Goal: Task Accomplishment & Management: Use online tool/utility

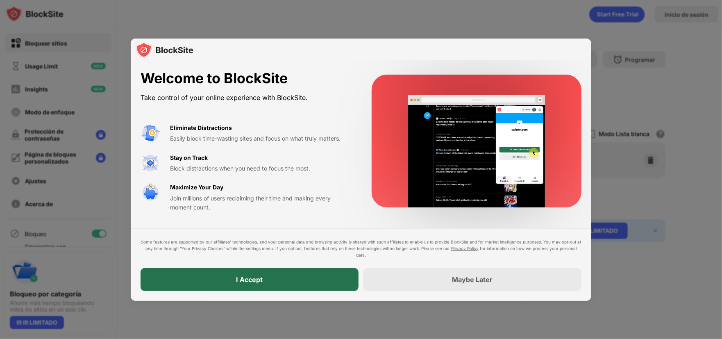
click at [296, 272] on div "I Accept" at bounding box center [250, 279] width 218 height 23
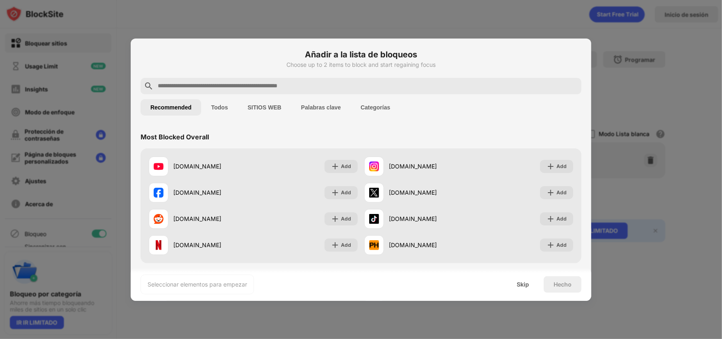
click at [364, 103] on button "Categorías" at bounding box center [375, 107] width 49 height 16
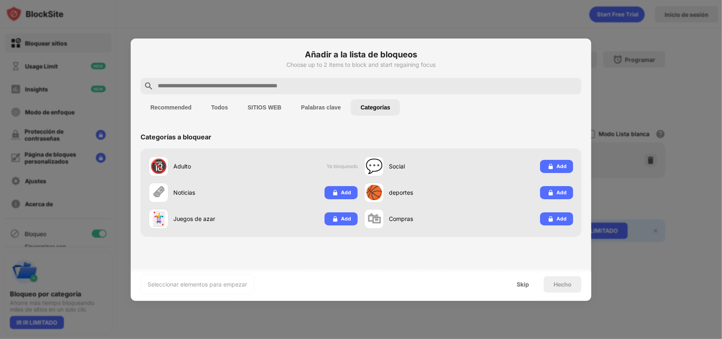
click at [246, 107] on button "SITIOS WEB" at bounding box center [264, 107] width 53 height 16
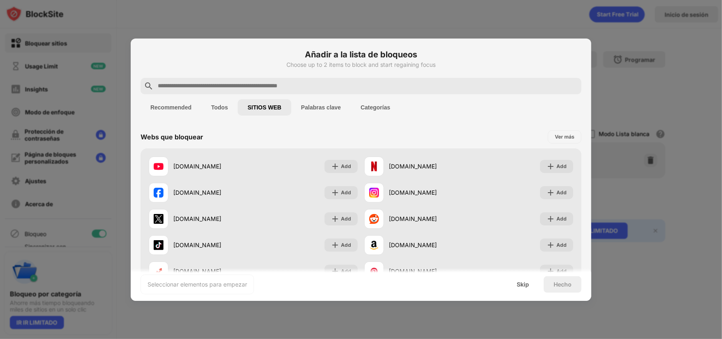
click at [165, 111] on button "Recommended" at bounding box center [171, 107] width 61 height 16
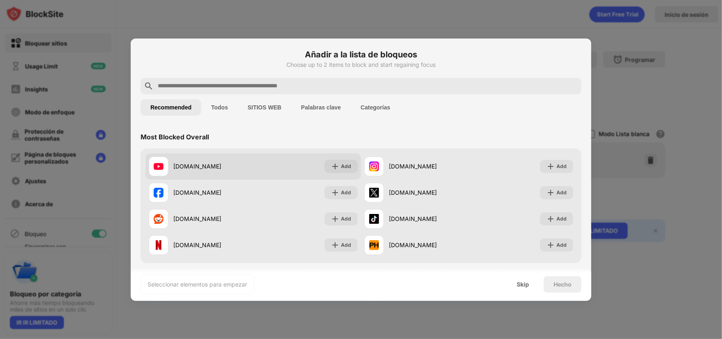
scroll to position [14, 0]
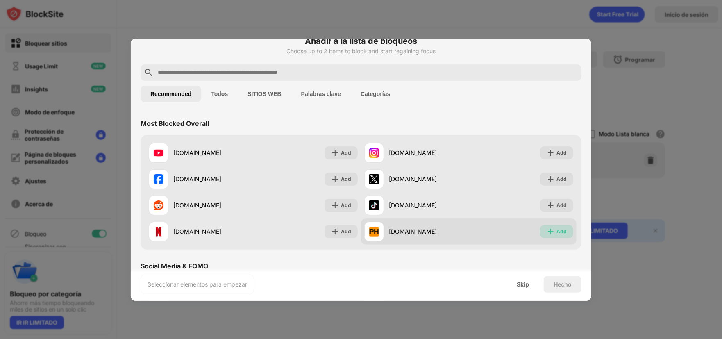
click at [557, 230] on div "Add" at bounding box center [562, 232] width 10 height 8
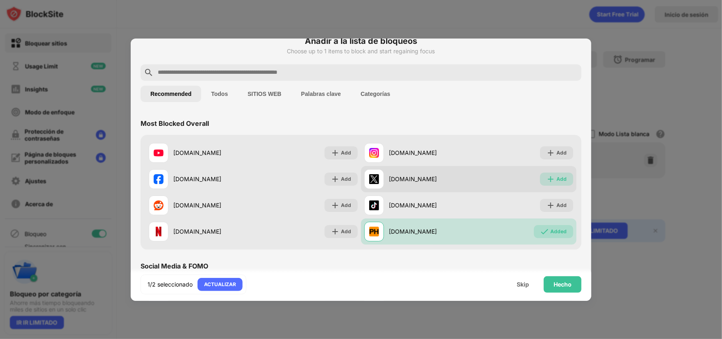
click at [560, 178] on div "Add" at bounding box center [562, 179] width 10 height 8
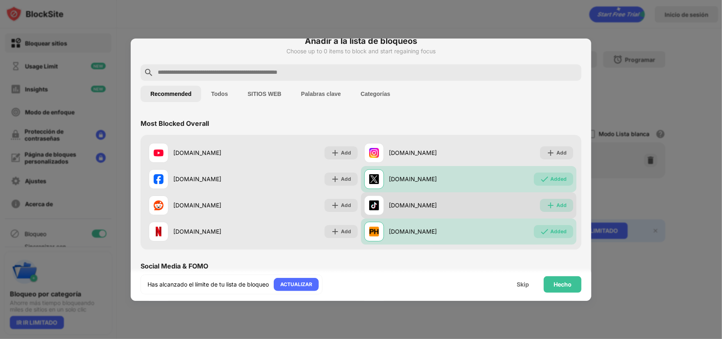
click at [557, 207] on div "Add" at bounding box center [562, 205] width 10 height 8
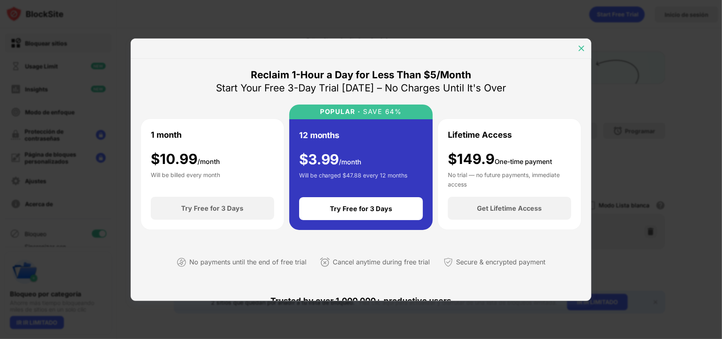
click at [584, 46] on img at bounding box center [582, 48] width 8 height 8
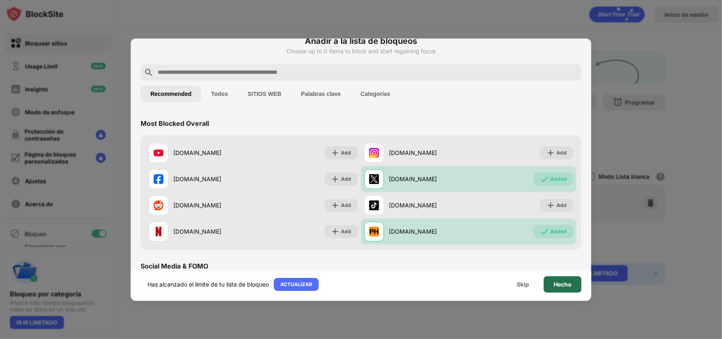
click at [560, 283] on div "Hecho" at bounding box center [563, 284] width 18 height 7
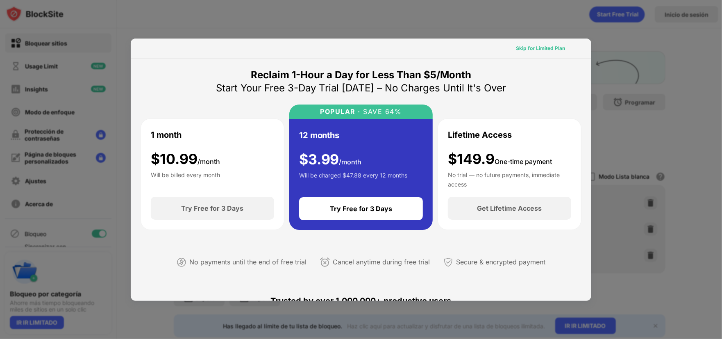
click at [538, 49] on div "Skip for Limited Plan" at bounding box center [540, 48] width 49 height 8
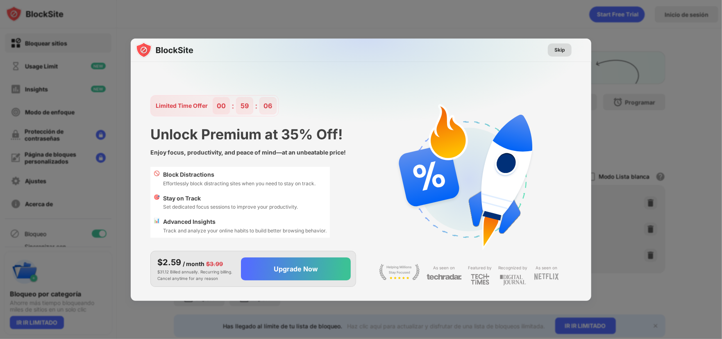
click at [551, 48] on div "Skip" at bounding box center [560, 49] width 24 height 13
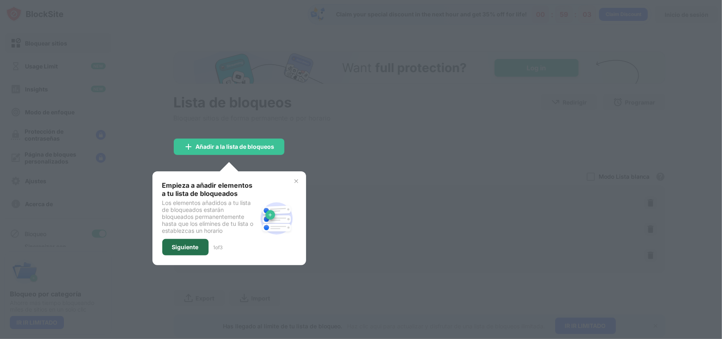
click at [182, 248] on div "Siguiente" at bounding box center [185, 247] width 27 height 7
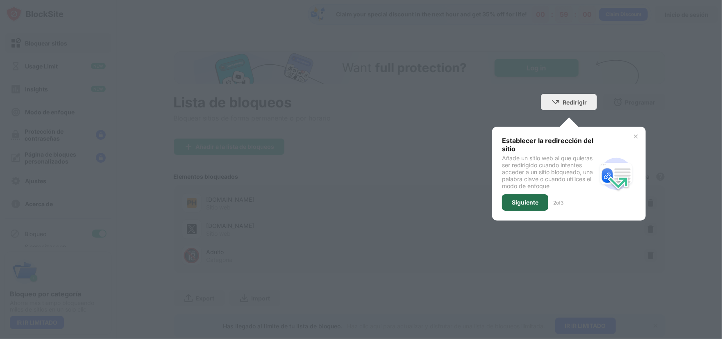
click at [527, 207] on div "Siguiente" at bounding box center [525, 202] width 46 height 16
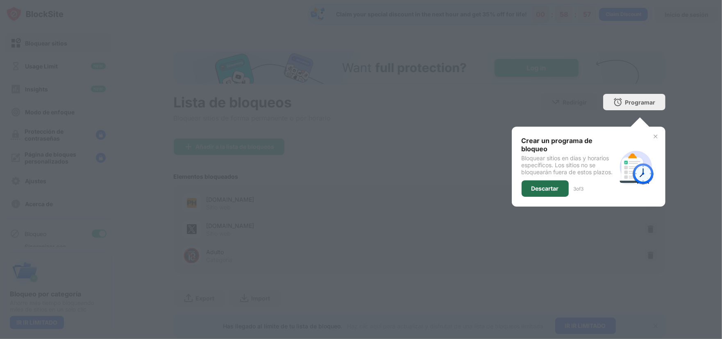
click at [542, 186] on div "Descartar" at bounding box center [545, 188] width 27 height 7
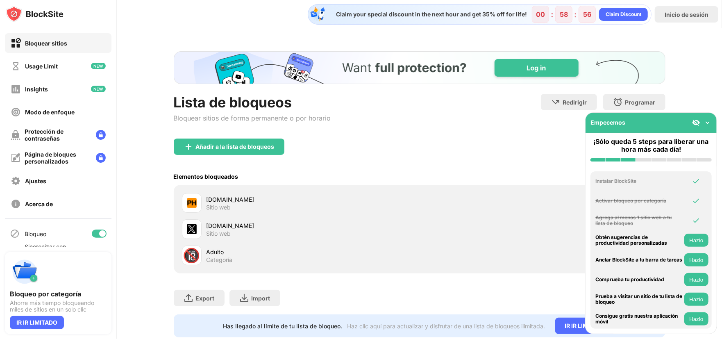
scroll to position [27, 0]
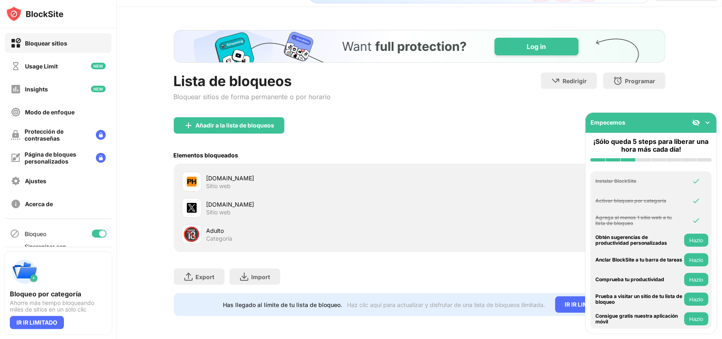
click at [706, 121] on img at bounding box center [708, 122] width 8 height 8
